Goal: Information Seeking & Learning: Find specific fact

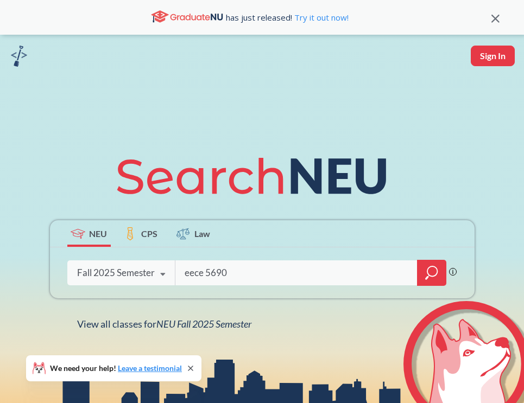
type input "eece 5690"
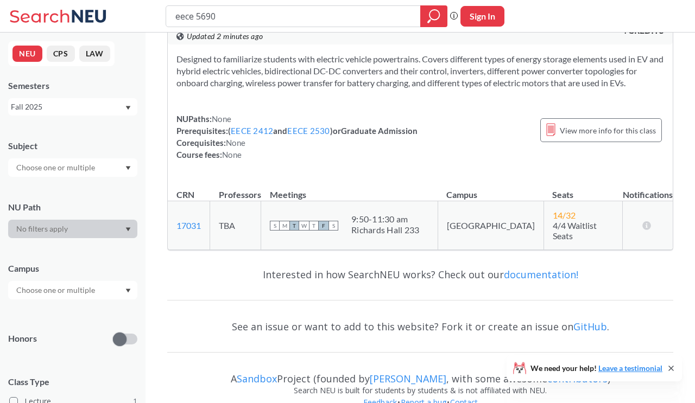
scroll to position [44, 0]
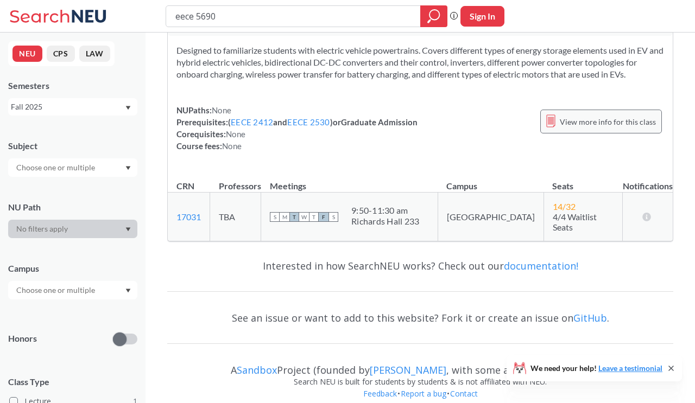
click at [523, 124] on span "View more info for this class" at bounding box center [608, 122] width 96 height 14
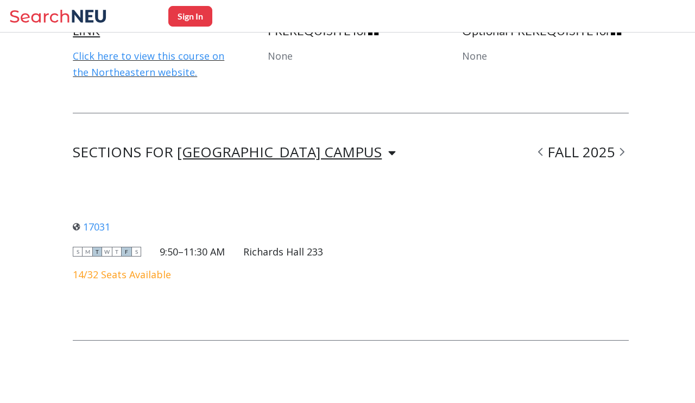
scroll to position [727, 0]
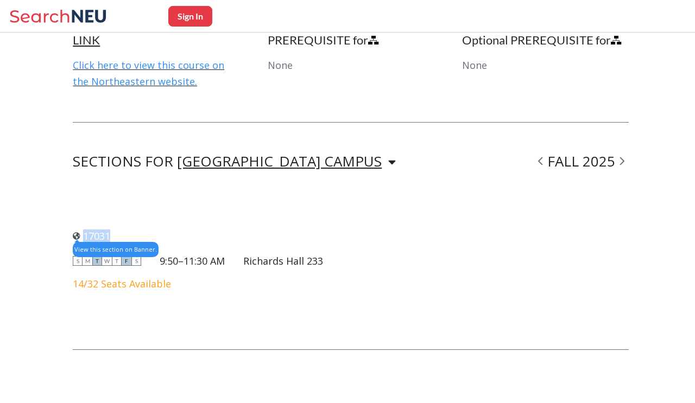
drag, startPoint x: 118, startPoint y: 232, endPoint x: 83, endPoint y: 236, distance: 36.0
click at [83, 236] on div "17031 View this section on Banner." at bounding box center [198, 236] width 250 height 12
copy link "17031"
click at [413, 256] on div "17031 View this section on Banner. S M T W T F S 9:50–11:30 AM [PERSON_NAME][GE…" at bounding box center [351, 259] width 556 height 116
